Goal: Task Accomplishment & Management: Manage account settings

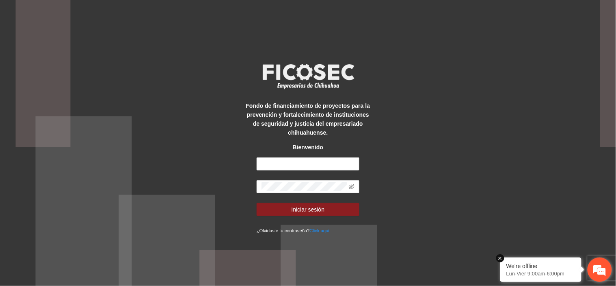
click at [500, 256] on em at bounding box center [501, 258] width 8 height 8
click at [287, 164] on input "text" at bounding box center [308, 163] width 103 height 13
type input "**********"
click at [352, 182] on span at bounding box center [352, 186] width 6 height 9
click at [351, 187] on icon "eye-invisible" at bounding box center [352, 187] width 6 height 6
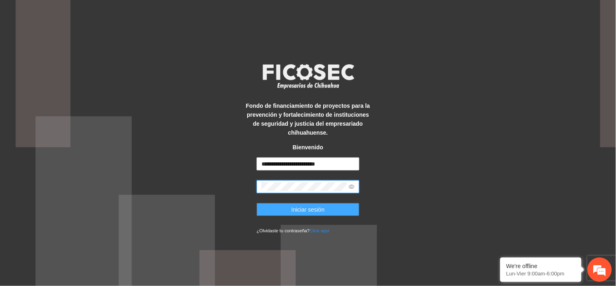
click at [332, 211] on button "Iniciar sesión" at bounding box center [308, 209] width 103 height 13
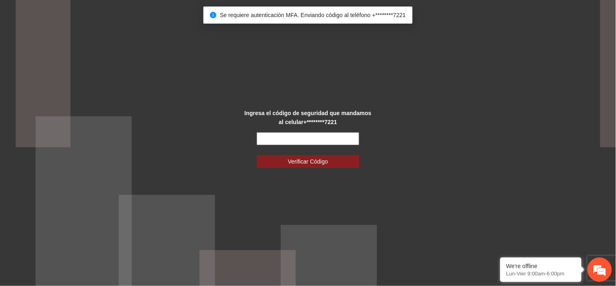
click at [336, 140] on input "text" at bounding box center [308, 138] width 103 height 13
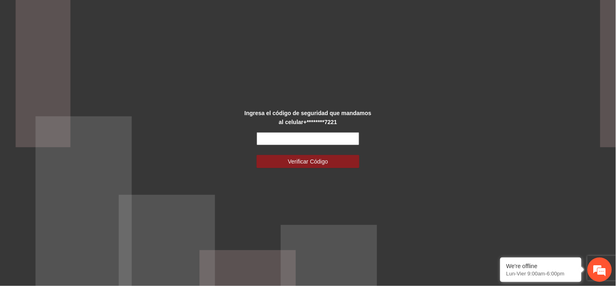
click at [293, 141] on input "text" at bounding box center [308, 138] width 103 height 13
click at [293, 137] on input "text" at bounding box center [308, 138] width 103 height 13
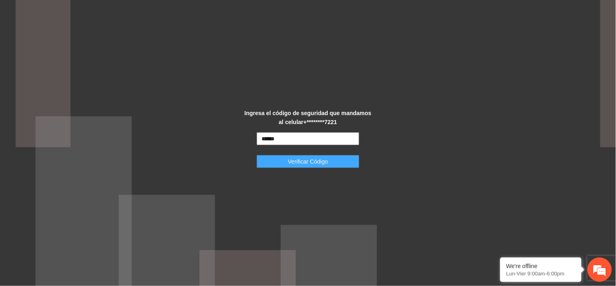
type input "******"
click at [297, 155] on button "Verificar Código" at bounding box center [308, 161] width 103 height 13
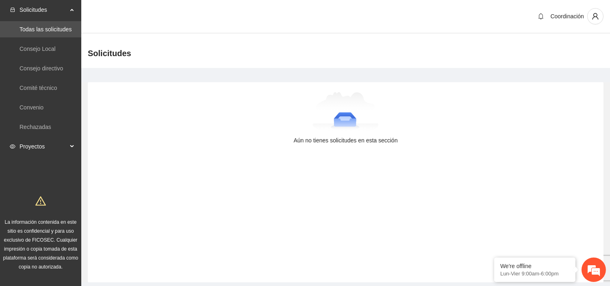
click at [36, 141] on span "Proyectos" at bounding box center [44, 146] width 48 height 16
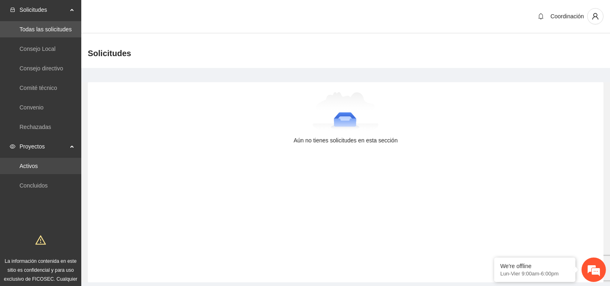
click at [35, 165] on link "Activos" at bounding box center [29, 166] width 18 height 7
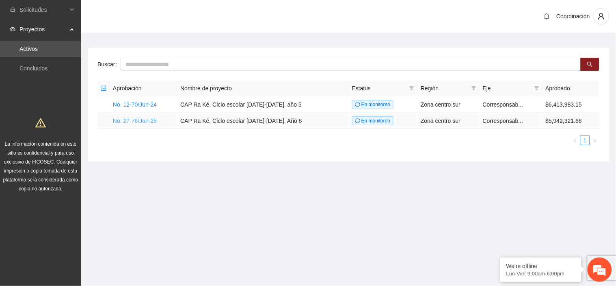
click at [148, 120] on link "No. 27-76/Jun-25" at bounding box center [135, 120] width 44 height 7
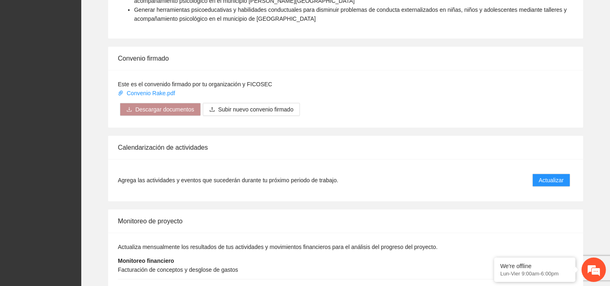
scroll to position [767, 0]
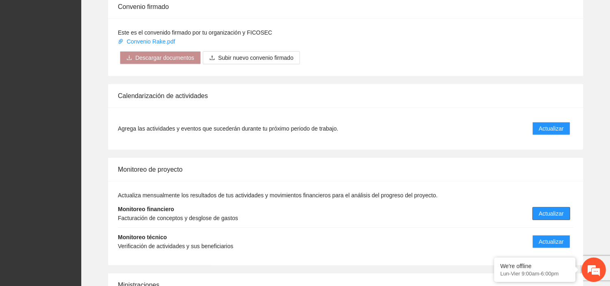
click at [535, 207] on button "Actualizar" at bounding box center [551, 213] width 38 height 13
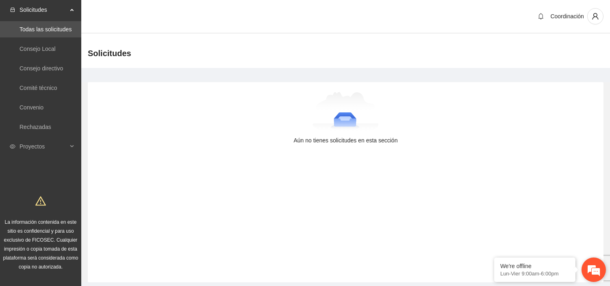
click at [601, 269] on em at bounding box center [594, 269] width 22 height 22
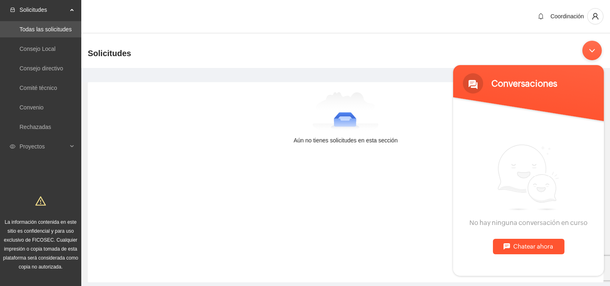
click at [517, 244] on div "Chatear ahora" at bounding box center [529, 246] width 72 height 15
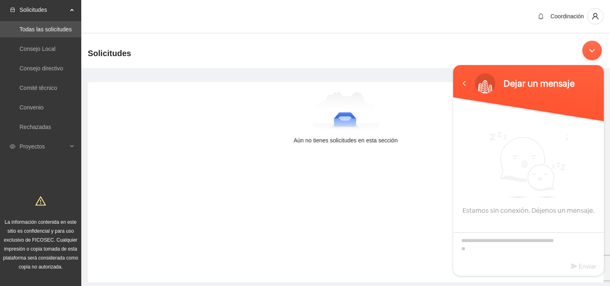
click at [498, 228] on div at bounding box center [528, 240] width 151 height 39
click at [493, 241] on textarea "Escriba su mensaje aquí y haga clic en “Enviar”" at bounding box center [528, 246] width 151 height 28
type textarea "*"
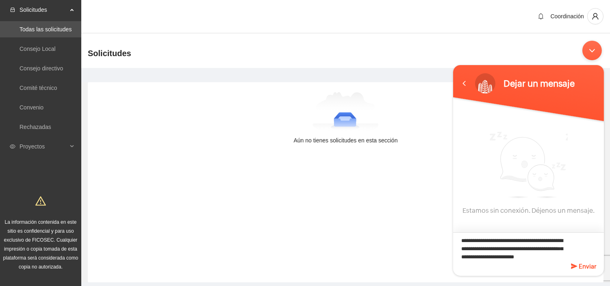
scroll to position [7, 0]
type textarea "**********"
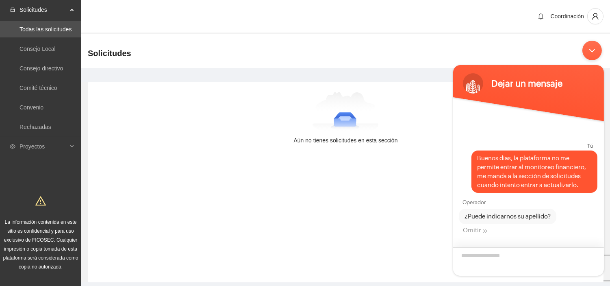
type textarea "*"
type textarea "******"
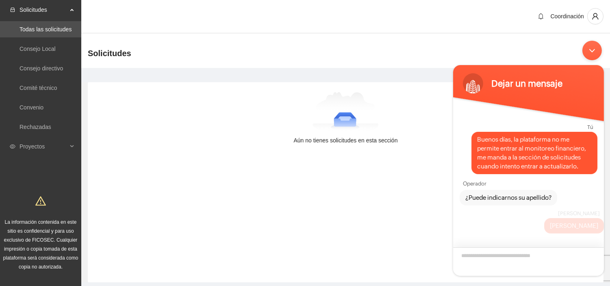
scroll to position [53, 0]
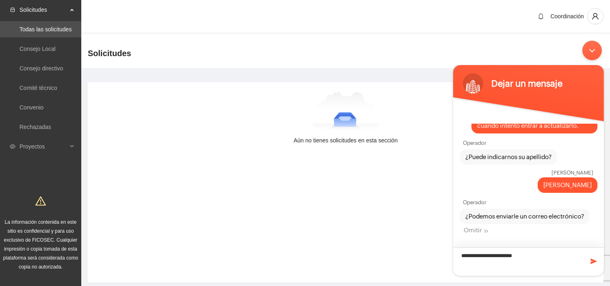
type textarea "**********"
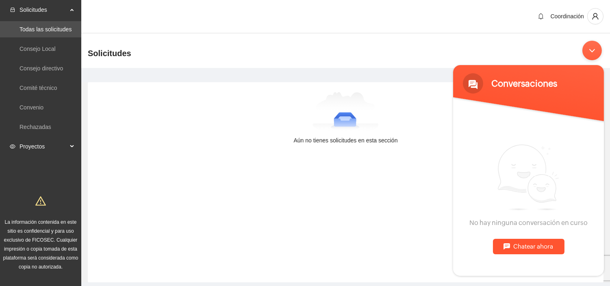
click at [43, 141] on span "Proyectos" at bounding box center [44, 146] width 48 height 16
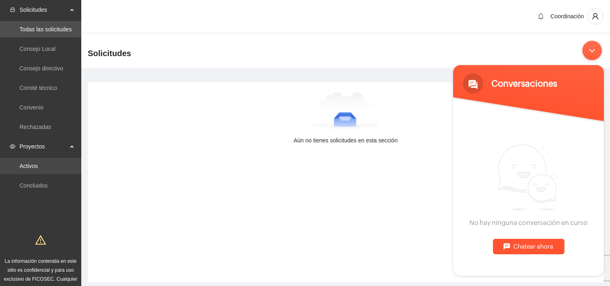
click at [38, 169] on link "Activos" at bounding box center [29, 166] width 18 height 7
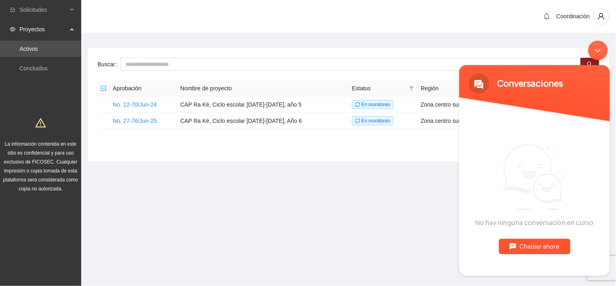
click at [541, 247] on div "Chatear ahora" at bounding box center [535, 246] width 72 height 15
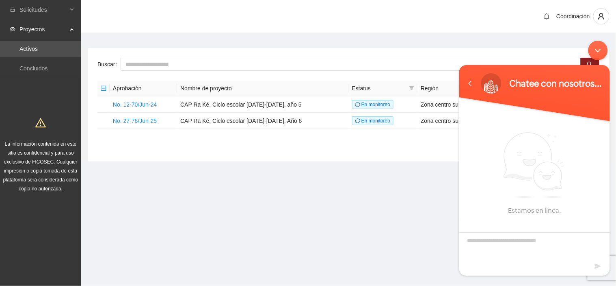
click at [513, 241] on textarea "Escriba su mensaje y pulse “Intro”" at bounding box center [534, 246] width 151 height 28
click at [134, 121] on link "No. 27-76/Jun-25" at bounding box center [135, 120] width 44 height 7
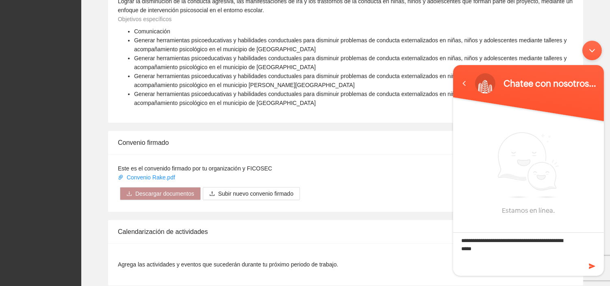
scroll to position [844, 0]
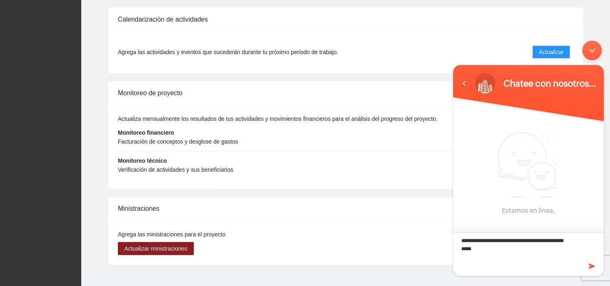
drag, startPoint x: 505, startPoint y: 248, endPoint x: 481, endPoint y: 250, distance: 24.4
click at [481, 250] on textarea "**********" at bounding box center [528, 246] width 151 height 28
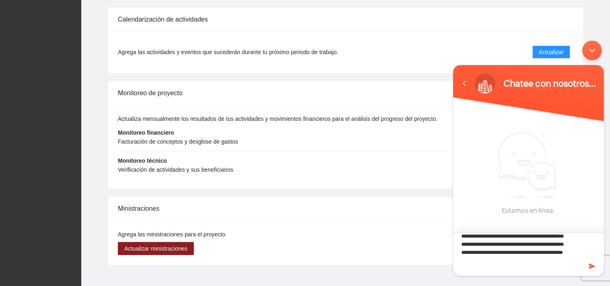
scroll to position [24, 0]
click at [494, 256] on textarea "**********" at bounding box center [528, 246] width 151 height 28
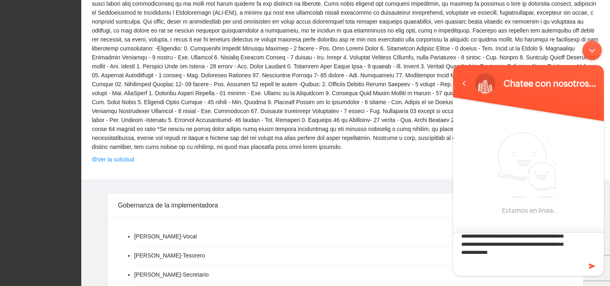
scroll to position [0, 0]
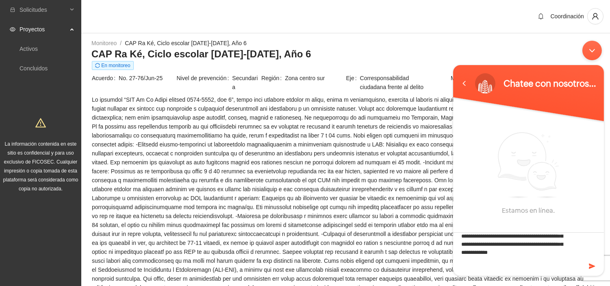
click at [537, 260] on footer at bounding box center [528, 267] width 151 height 15
click at [544, 256] on textarea "**********" at bounding box center [528, 246] width 151 height 28
type textarea "**********"
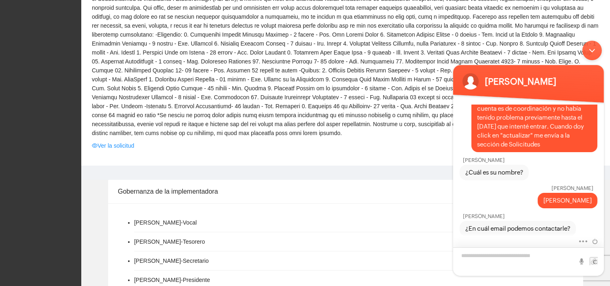
scroll to position [81, 0]
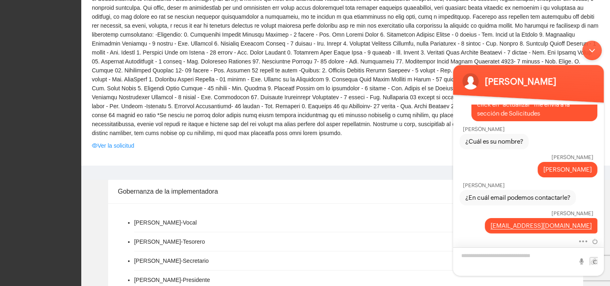
click at [490, 259] on textarea "Escriba su mensaje y pulse “Intro”" at bounding box center [528, 261] width 151 height 28
click at [490, 261] on textarea "Escriba su mensaje y pulse “Intro”" at bounding box center [528, 261] width 151 height 28
drag, startPoint x: 575, startPoint y: 167, endPoint x: 601, endPoint y: 167, distance: 25.2
click at [601, 167] on div "Rivera Rivera" at bounding box center [528, 163] width 151 height 28
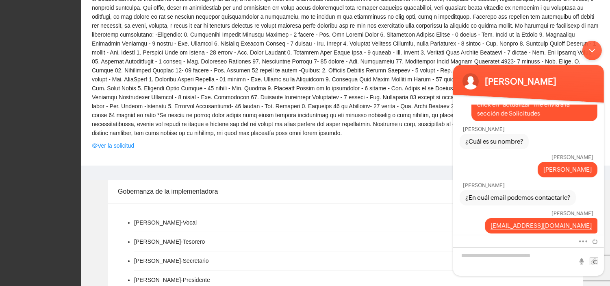
click at [547, 182] on div "Josselin Bravo" at bounding box center [529, 185] width 135 height 6
click at [494, 259] on textarea "Escriba su mensaje y pulse “Intro”" at bounding box center [528, 261] width 151 height 28
click at [598, 260] on div at bounding box center [589, 261] width 25 height 8
click at [593, 260] on input "file" at bounding box center [593, 261] width 8 height 8
click at [581, 244] on div at bounding box center [587, 241] width 19 height 9
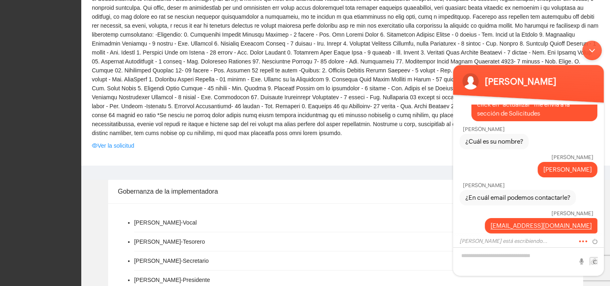
click at [581, 238] on span at bounding box center [581, 240] width 6 height 7
click at [539, 259] on textarea "Escriba su mensaje y pulse “Intro”" at bounding box center [528, 261] width 151 height 28
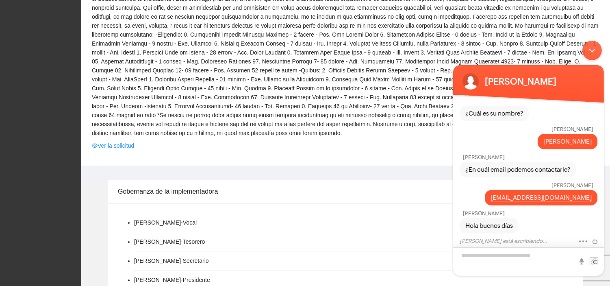
scroll to position [127, 0]
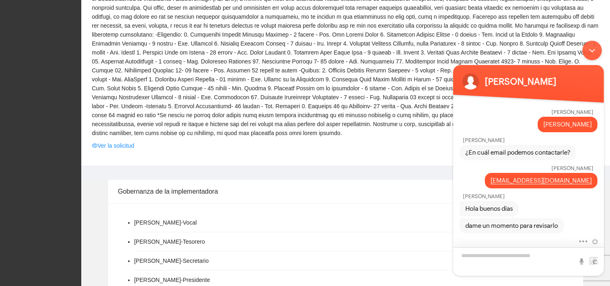
click at [523, 260] on textarea "Escriba su mensaje y pulse “Intro”" at bounding box center [528, 261] width 151 height 28
type textarea "**********"
type textarea "*"
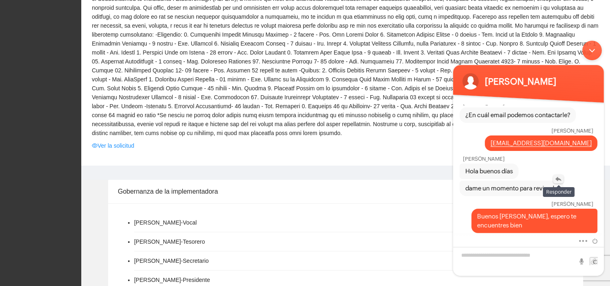
click at [556, 181] on em at bounding box center [558, 178] width 11 height 9
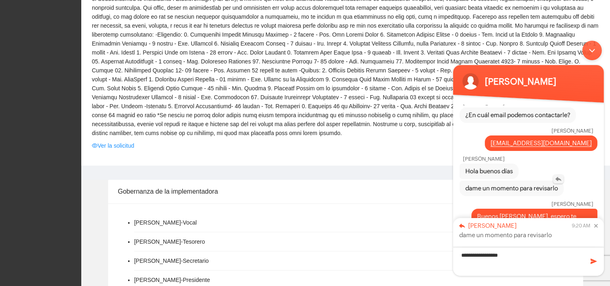
type textarea "**********"
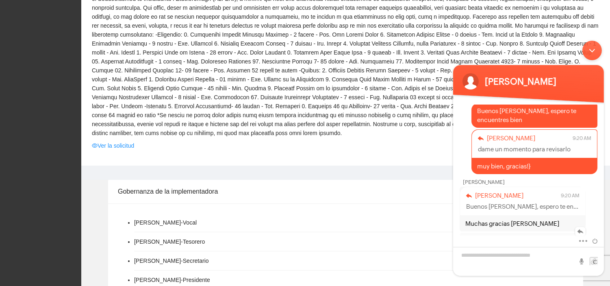
scroll to position [329, 0]
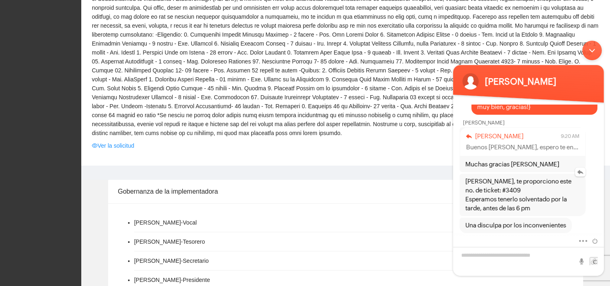
drag, startPoint x: 485, startPoint y: 191, endPoint x: 517, endPoint y: 190, distance: 31.7
click at [517, 190] on span "Ricardo, te proporciono este no. de ticket: #3409 Esperamos tenerlo solventado …" at bounding box center [522, 195] width 115 height 36
click at [511, 191] on span "Ricardo, te proporciono este no. de ticket: #3409 Esperamos tenerlo solventado …" at bounding box center [522, 195] width 115 height 36
drag, startPoint x: 483, startPoint y: 191, endPoint x: 510, endPoint y: 191, distance: 27.2
click at [510, 191] on span "Ricardo, te proporciono este no. de ticket: #3409 Esperamos tenerlo solventado …" at bounding box center [522, 195] width 115 height 36
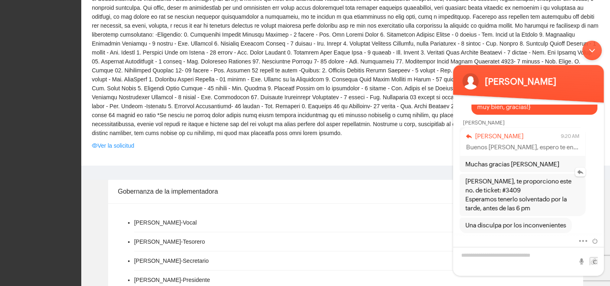
click at [498, 191] on span "Ricardo, te proporciono este no. de ticket: #3409 Esperamos tenerlo solventado …" at bounding box center [522, 195] width 115 height 36
drag, startPoint x: 487, startPoint y: 191, endPoint x: 507, endPoint y: 191, distance: 20.3
click at [507, 191] on span "Ricardo, te proporciono este no. de ticket: #3409 Esperamos tenerlo solventado …" at bounding box center [522, 195] width 115 height 36
click at [523, 251] on textarea "Escriba su mensaje y pulse “Intro”" at bounding box center [528, 261] width 151 height 29
click at [580, 171] on em at bounding box center [580, 171] width 11 height 9
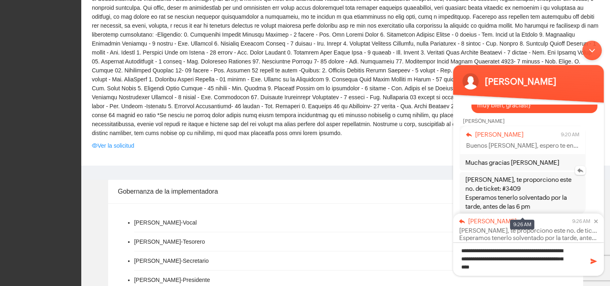
type textarea "**********"
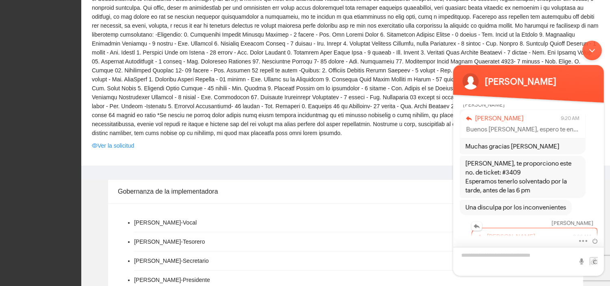
scroll to position [323, 0]
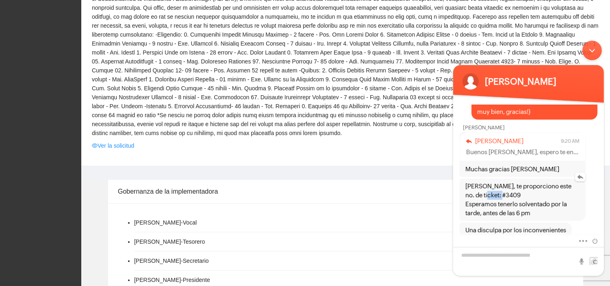
drag, startPoint x: 482, startPoint y: 198, endPoint x: 517, endPoint y: 195, distance: 34.2
click at [517, 195] on span "Ricardo, te proporciono este no. de ticket: #3409 Esperamos tenerlo solventado …" at bounding box center [522, 200] width 115 height 36
copy span "#3409"
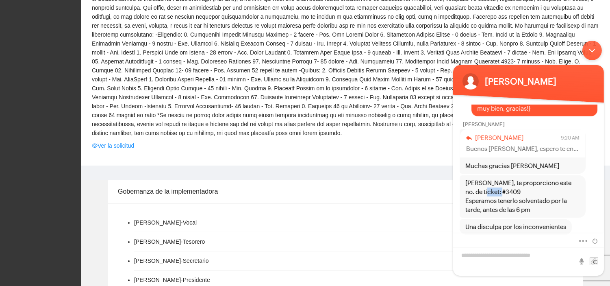
scroll to position [278, 0]
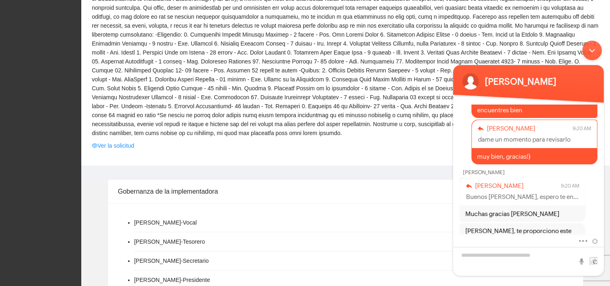
click at [595, 51] on div "Minimizar ventana de chat en vivo" at bounding box center [592, 51] width 20 height 20
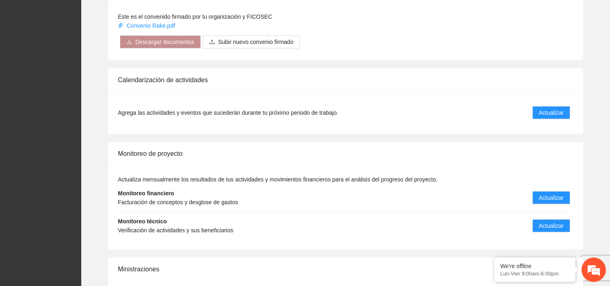
scroll to position [844, 0]
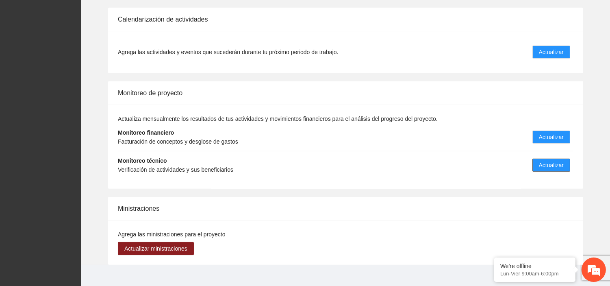
click at [554, 161] on span "Actualizar" at bounding box center [551, 165] width 25 height 9
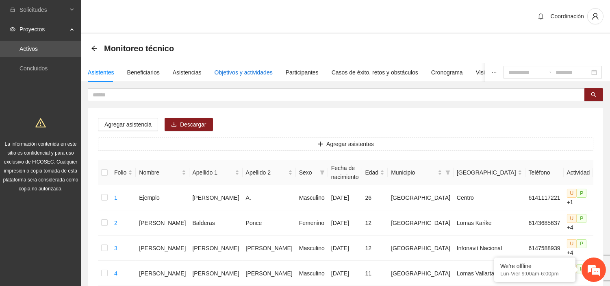
click at [217, 68] on div "Objetivos y actividades" at bounding box center [244, 72] width 58 height 9
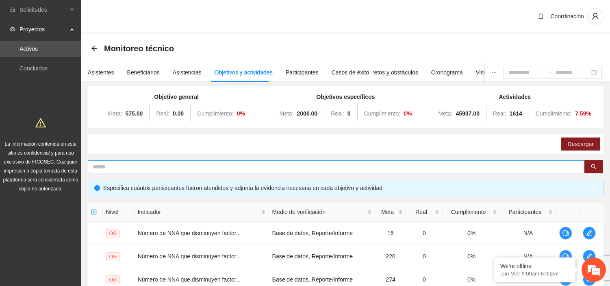
click at [183, 167] on input "text" at bounding box center [333, 166] width 481 height 9
type input "********"
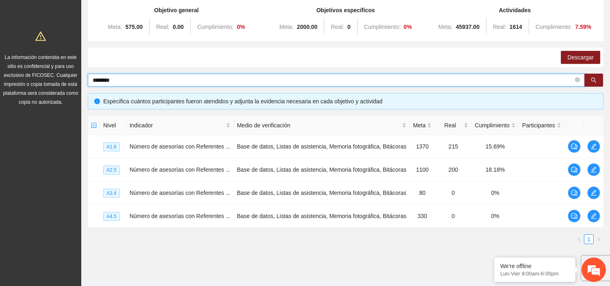
scroll to position [106, 0]
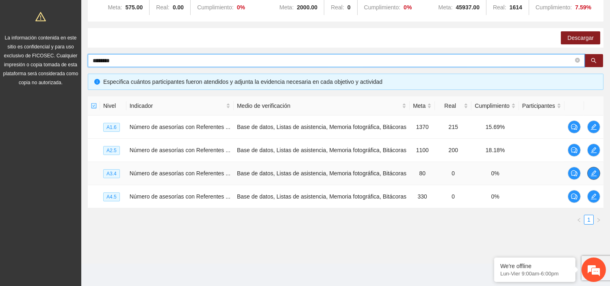
click at [594, 167] on button "button" at bounding box center [593, 173] width 13 height 13
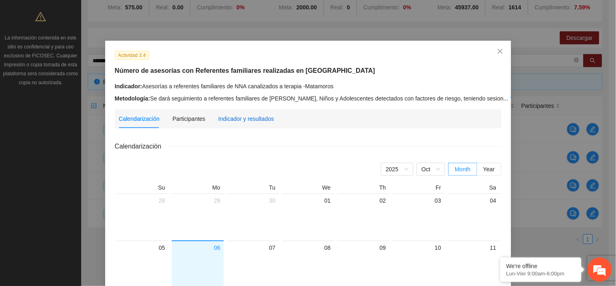
click at [260, 122] on div "Indicador y resultados" at bounding box center [247, 118] width 56 height 9
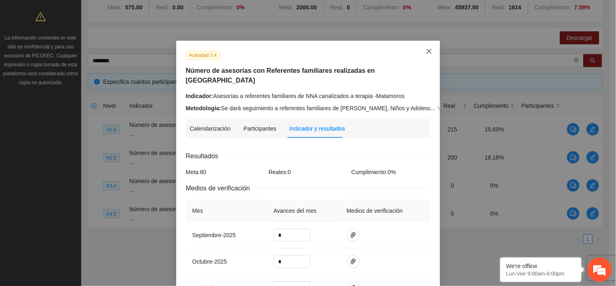
click at [431, 53] on span "Close" at bounding box center [430, 52] width 22 height 22
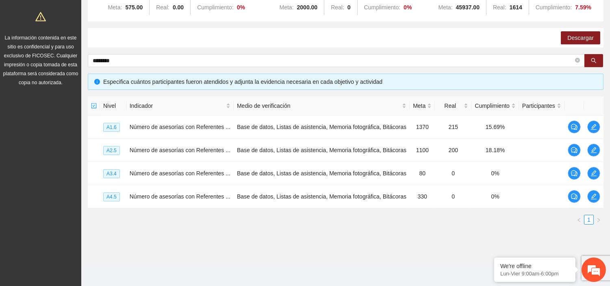
click at [198, 242] on section "Monitoreo técnico Asistentes Beneficiarios Asistencias Objetivos y actividades …" at bounding box center [345, 96] width 529 height 336
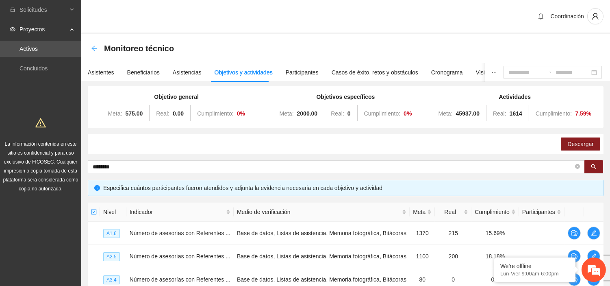
click at [91, 44] on div "Monitoreo técnico" at bounding box center [345, 48] width 529 height 29
click at [94, 45] on icon "arrow-left" at bounding box center [94, 48] width 7 height 7
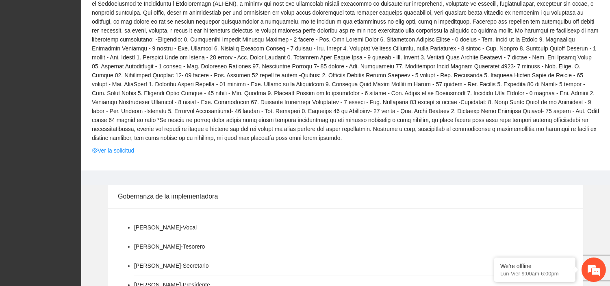
scroll to position [271, 0]
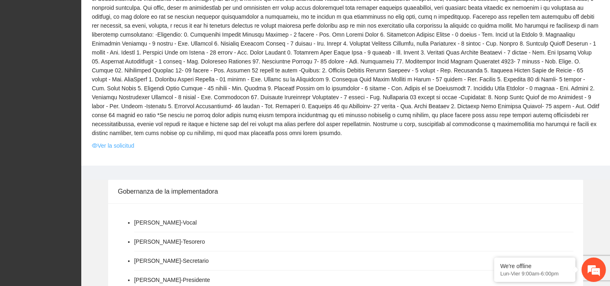
click at [116, 141] on link "Ver la solicitud" at bounding box center [113, 145] width 42 height 9
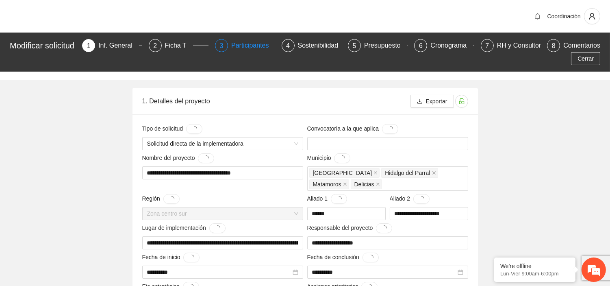
click at [248, 46] on div "Participantes" at bounding box center [253, 45] width 44 height 13
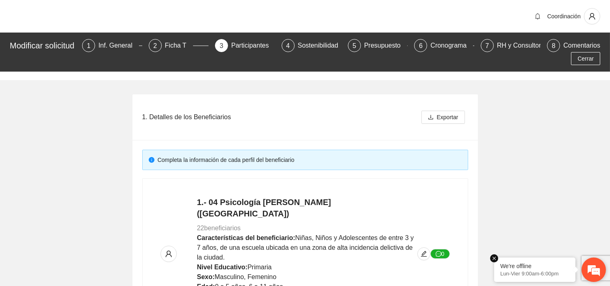
click at [496, 258] on em at bounding box center [494, 258] width 8 height 8
click at [521, 46] on div "RH y Consultores" at bounding box center [525, 45] width 57 height 13
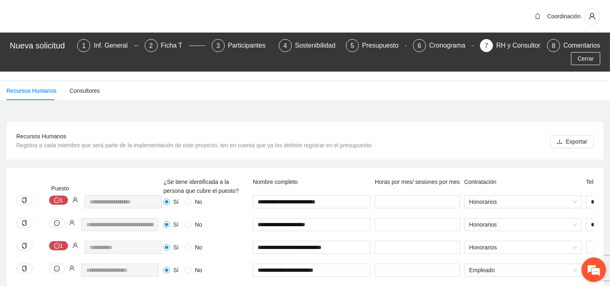
click at [593, 274] on em at bounding box center [594, 269] width 22 height 22
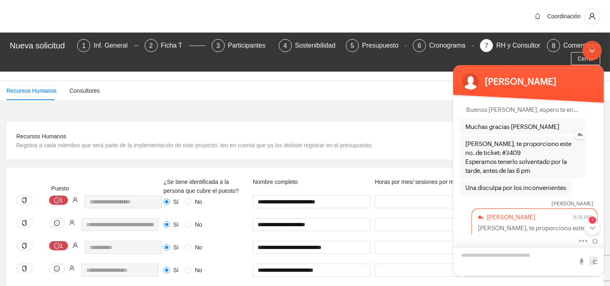
scroll to position [450, 0]
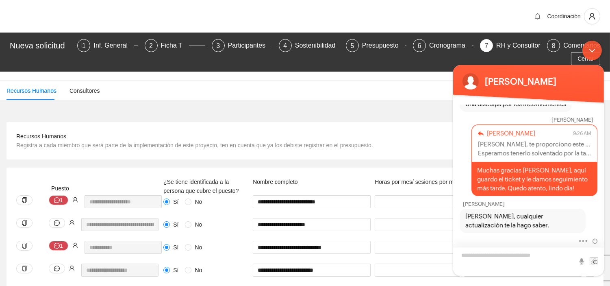
click at [486, 253] on textarea "Escriba su mensaje y pulse “Intro”" at bounding box center [528, 261] width 151 height 29
click at [595, 42] on div "Minimizar ventana de chat en vivo" at bounding box center [592, 51] width 20 height 20
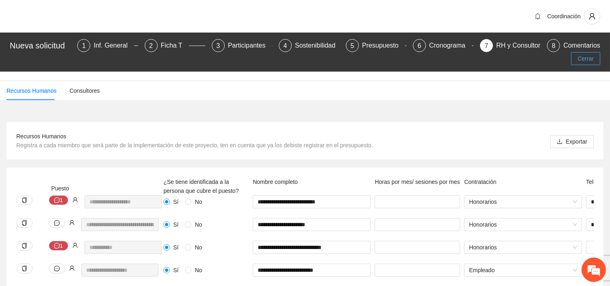
click at [583, 56] on span "Cerrar" at bounding box center [585, 58] width 16 height 9
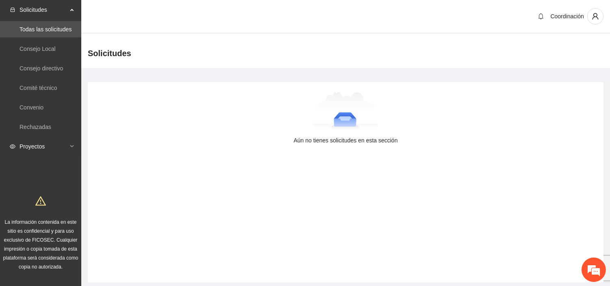
click at [38, 153] on span "Proyectos" at bounding box center [44, 146] width 48 height 16
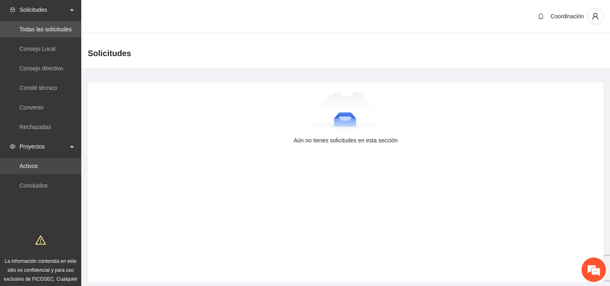
click at [33, 163] on link "Activos" at bounding box center [29, 166] width 18 height 7
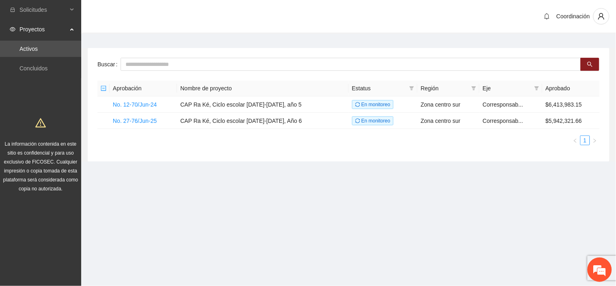
click at [74, 30] on div "Proyectos" at bounding box center [40, 29] width 81 height 16
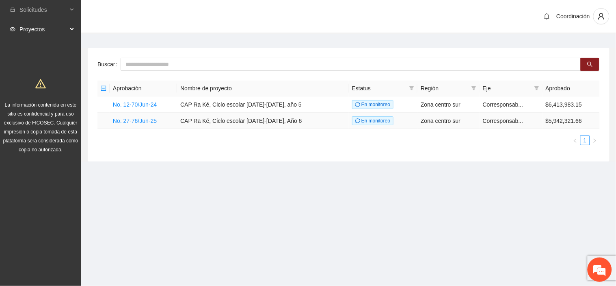
click at [253, 124] on td "CAP Ra Ké, Ciclo escolar 2025-2026, Año 6" at bounding box center [262, 121] width 171 height 16
click at [139, 117] on link "No. 27-76/Jun-25" at bounding box center [135, 120] width 44 height 7
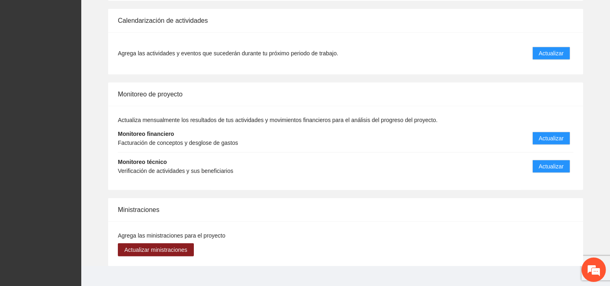
scroll to position [844, 0]
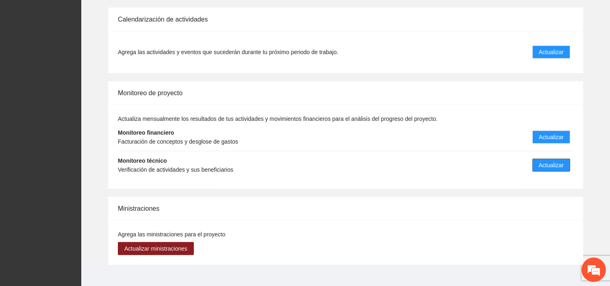
click at [540, 161] on span "Actualizar" at bounding box center [551, 165] width 25 height 9
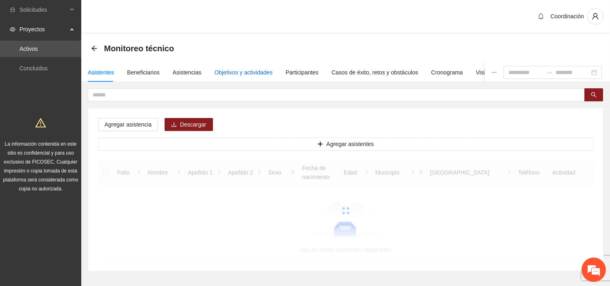
click at [248, 69] on div "Objetivos y actividades" at bounding box center [244, 72] width 58 height 9
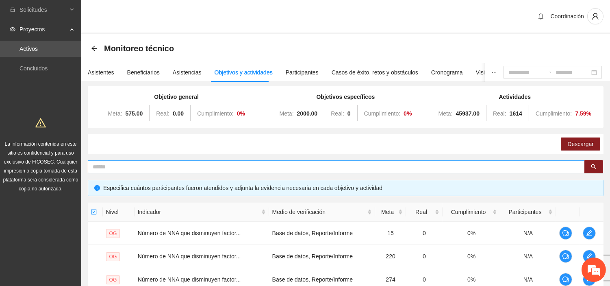
drag, startPoint x: 408, startPoint y: 163, endPoint x: 402, endPoint y: 161, distance: 5.8
click at [402, 161] on span at bounding box center [336, 166] width 497 height 13
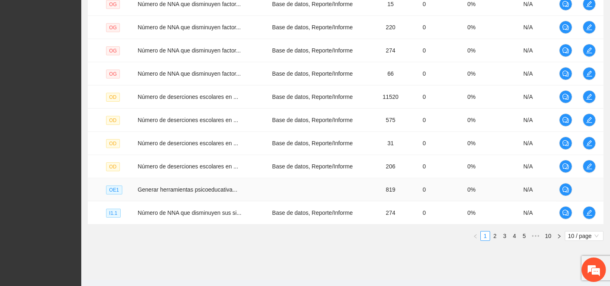
scroll to position [245, 0]
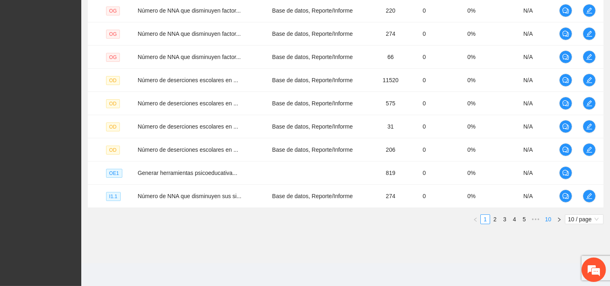
click at [549, 217] on link "10" at bounding box center [548, 219] width 11 height 9
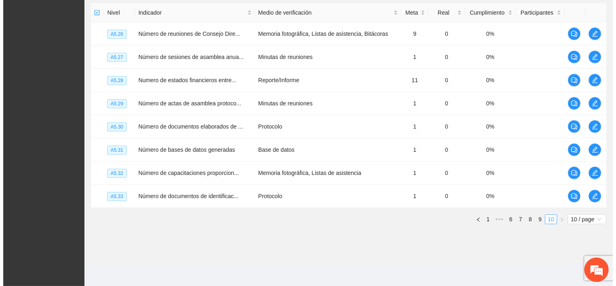
scroll to position [199, 0]
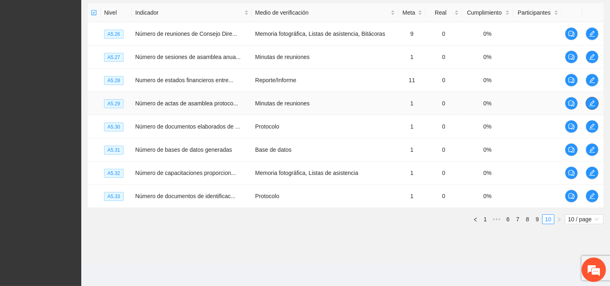
click at [592, 102] on icon "edit" at bounding box center [592, 103] width 6 height 6
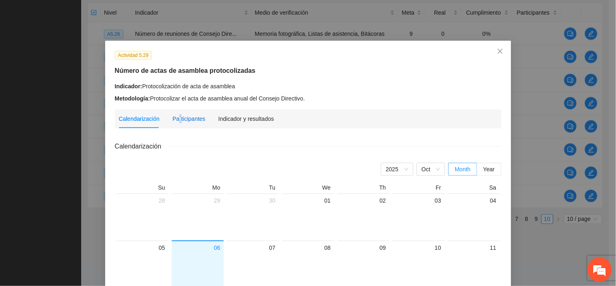
click at [175, 116] on div "Participantes" at bounding box center [189, 118] width 33 height 9
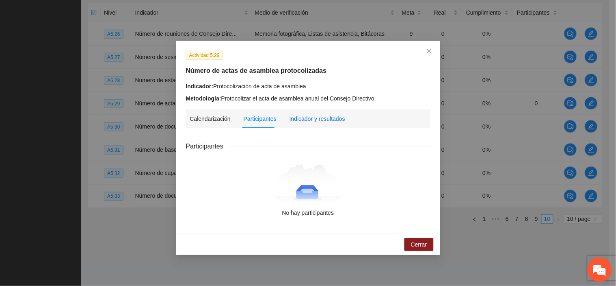
click at [306, 119] on div "Indicador y resultados" at bounding box center [318, 118] width 56 height 9
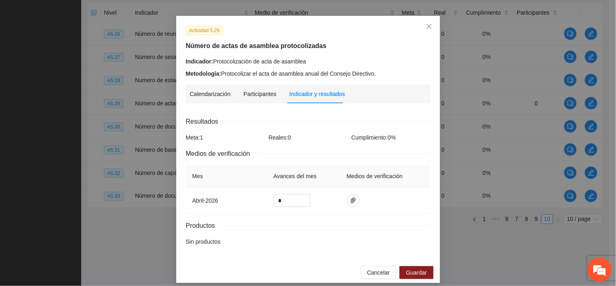
scroll to position [32, 0]
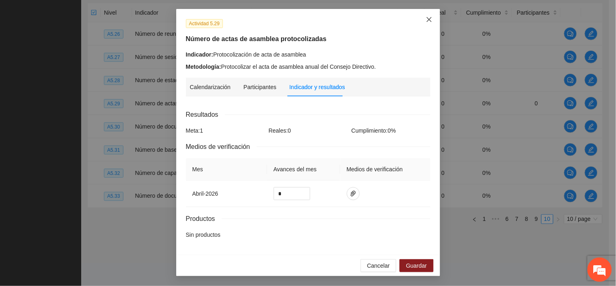
click at [426, 22] on icon "close" at bounding box center [429, 19] width 7 height 7
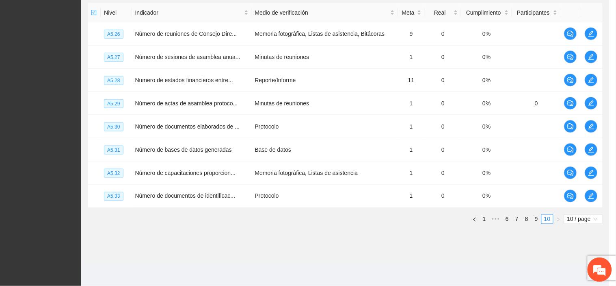
scroll to position [0, 0]
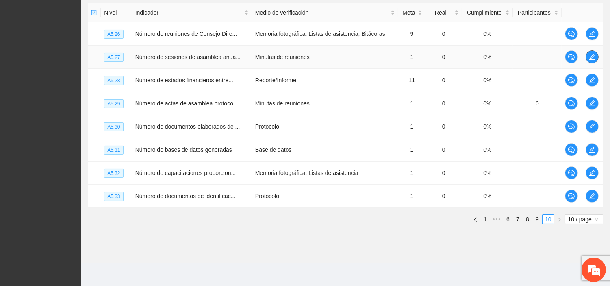
click at [590, 59] on icon "edit" at bounding box center [592, 57] width 6 height 6
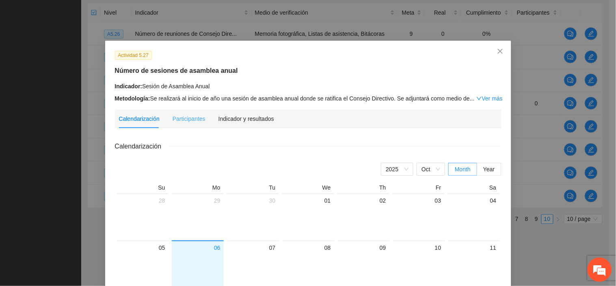
drag, startPoint x: 267, startPoint y: 113, endPoint x: 262, endPoint y: 119, distance: 7.8
click at [266, 113] on div "Indicador y resultados" at bounding box center [247, 118] width 56 height 19
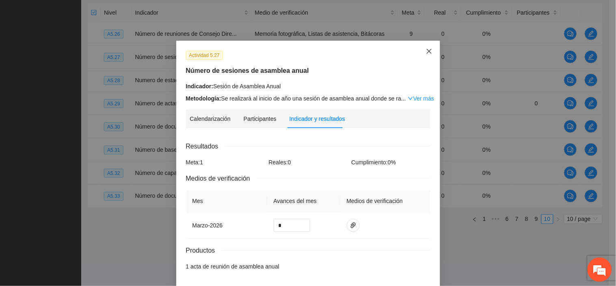
click at [427, 48] on icon "close" at bounding box center [429, 51] width 7 height 7
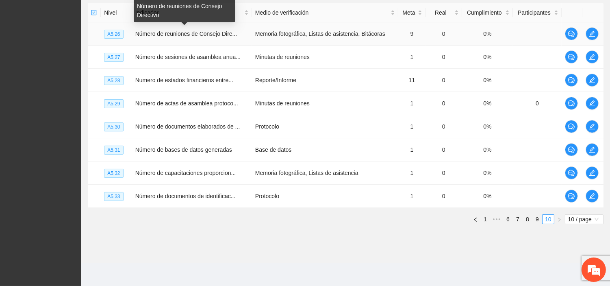
click at [200, 30] on span "Número de reuniones de Consejo Dire..." at bounding box center [186, 33] width 102 height 7
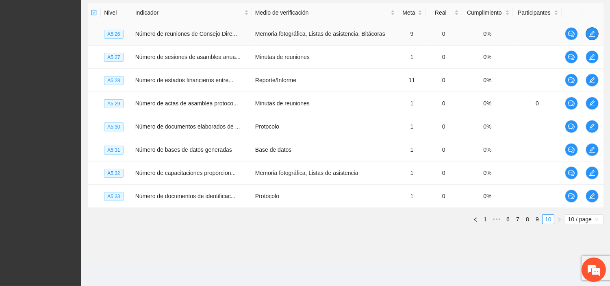
click at [594, 37] on icon "edit" at bounding box center [592, 33] width 7 height 7
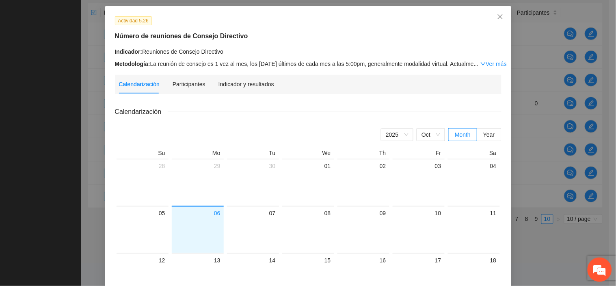
scroll to position [45, 0]
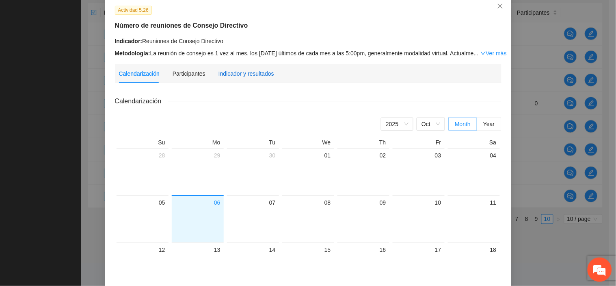
click at [244, 77] on div "Indicador y resultados" at bounding box center [247, 73] width 56 height 9
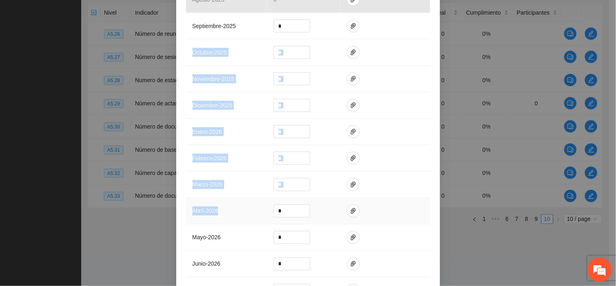
scroll to position [271, 0]
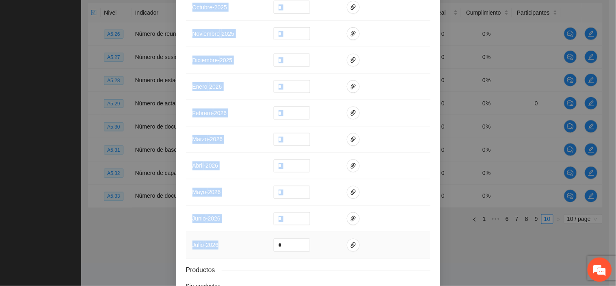
drag, startPoint x: 182, startPoint y: 49, endPoint x: 219, endPoint y: 249, distance: 203.0
click at [219, 249] on tbody "agosto - 2025 0 septiembre - 2025 * octubre - 2025 * noviembre - 2025 * diciemb…" at bounding box center [308, 99] width 245 height 317
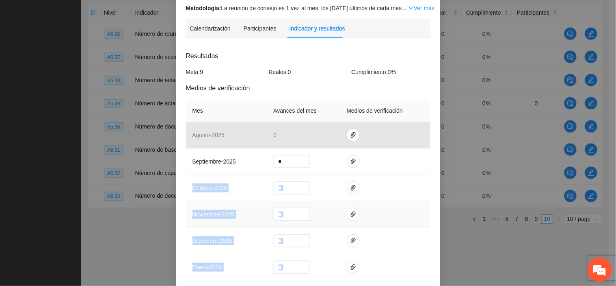
click at [236, 204] on td "noviembre - 2025" at bounding box center [226, 214] width 81 height 26
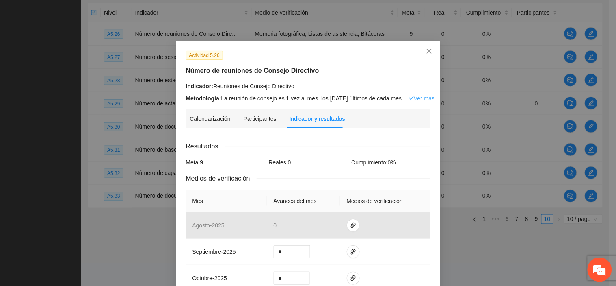
click at [415, 98] on link "Ver más" at bounding box center [421, 98] width 26 height 7
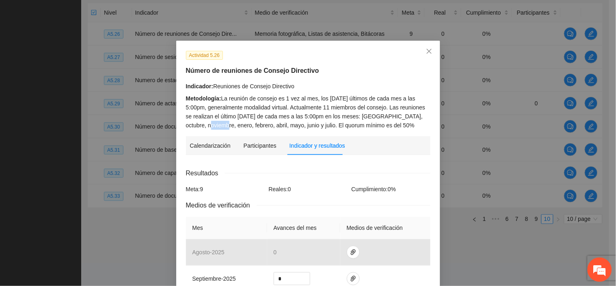
drag, startPoint x: 206, startPoint y: 125, endPoint x: 221, endPoint y: 124, distance: 14.7
click at [221, 124] on div "Metodología: La reunión de consejo es 1 vez al mes, los jueves últimos de cada …" at bounding box center [308, 112] width 245 height 36
drag, startPoint x: 245, startPoint y: 128, endPoint x: 261, endPoint y: 126, distance: 15.5
click at [261, 126] on div "Metodología: La reunión de consejo es 1 vez al mes, los jueves últimos de cada …" at bounding box center [308, 112] width 245 height 36
click at [429, 50] on icon "close" at bounding box center [429, 51] width 7 height 7
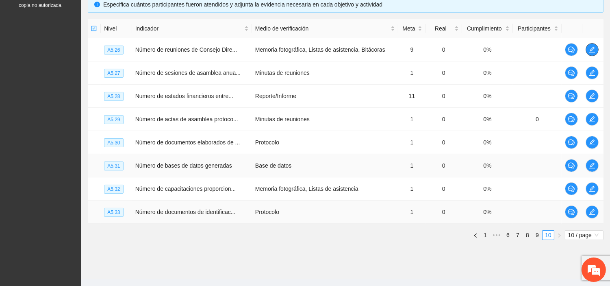
scroll to position [199, 0]
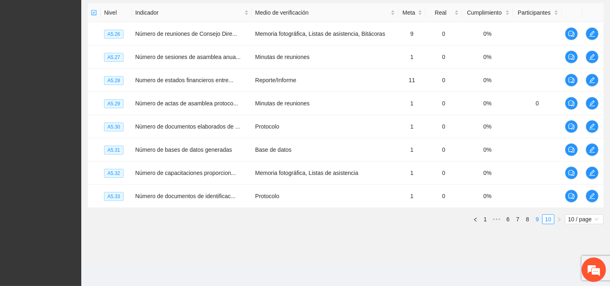
click at [536, 219] on link "9" at bounding box center [537, 219] width 9 height 9
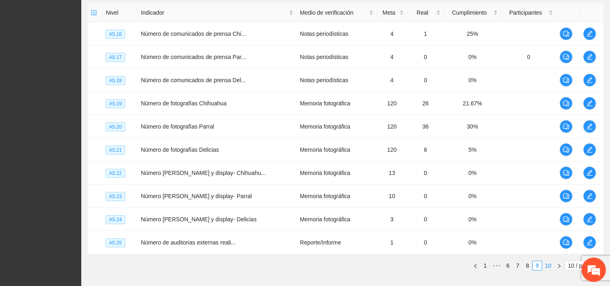
click at [549, 266] on link "10" at bounding box center [548, 265] width 11 height 9
